Goal: Complete application form

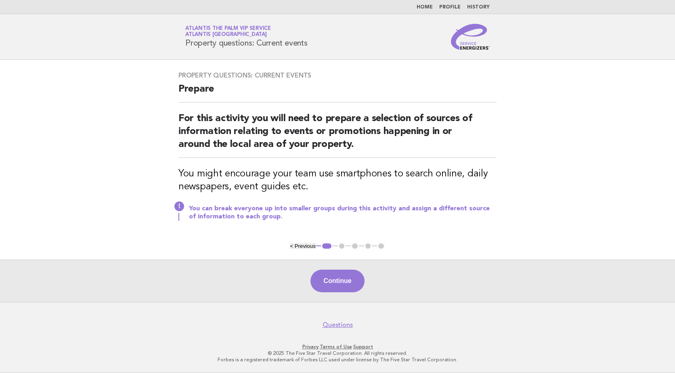
drag, startPoint x: 88, startPoint y: 183, endPoint x: 300, endPoint y: 200, distance: 212.2
click at [88, 183] on main "Property questions: Current events Prepare For this activity you will need to p…" at bounding box center [337, 181] width 675 height 242
click at [321, 280] on button "Continue" at bounding box center [337, 281] width 54 height 23
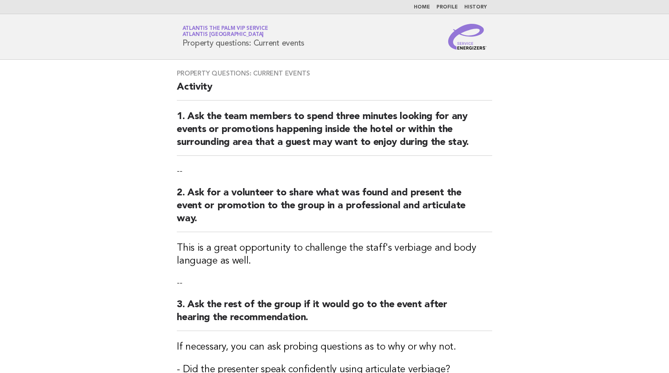
click at [126, 172] on main "Property questions: Current events Activity 1. Ask the team members to spend th…" at bounding box center [334, 312] width 669 height 504
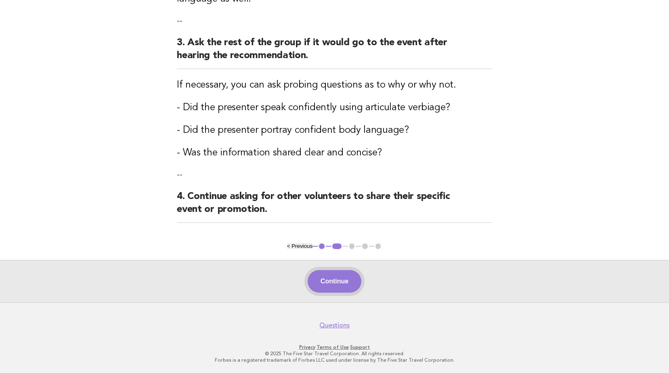
click at [327, 281] on button "Continue" at bounding box center [335, 281] width 54 height 23
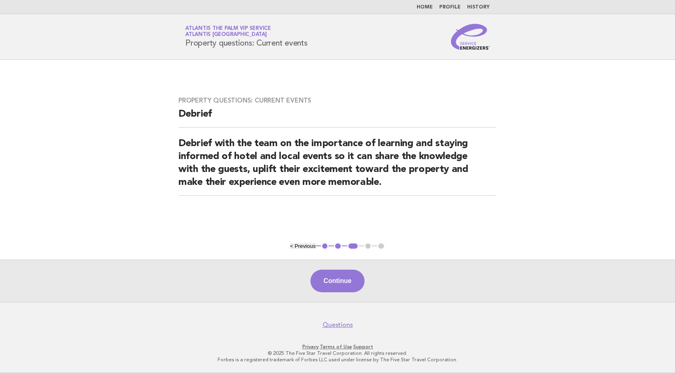
click at [332, 286] on button "Continue" at bounding box center [337, 281] width 54 height 23
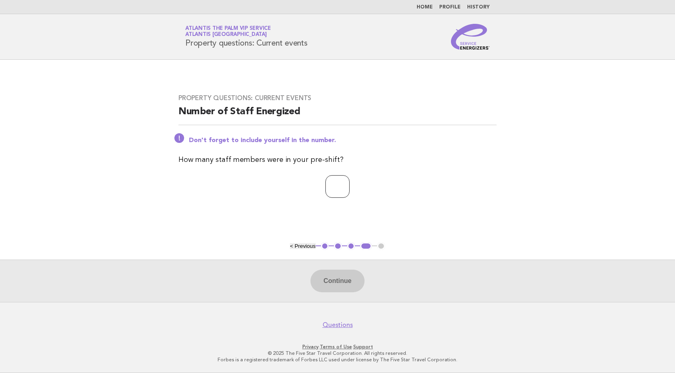
click at [334, 184] on input "number" at bounding box center [337, 186] width 24 height 23
type input "*"
click at [329, 272] on button "Continue" at bounding box center [337, 281] width 54 height 23
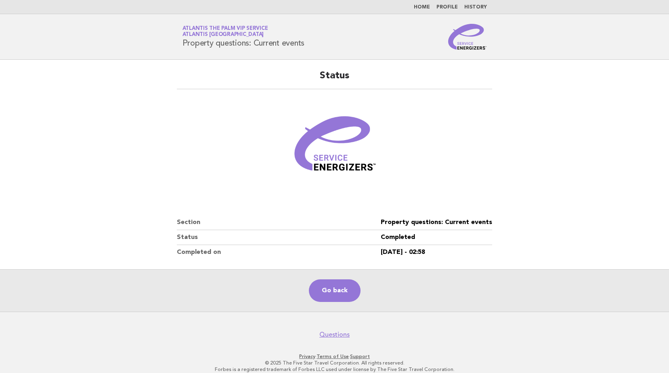
click at [195, 161] on figure at bounding box center [334, 147] width 315 height 97
